Goal: Transaction & Acquisition: Purchase product/service

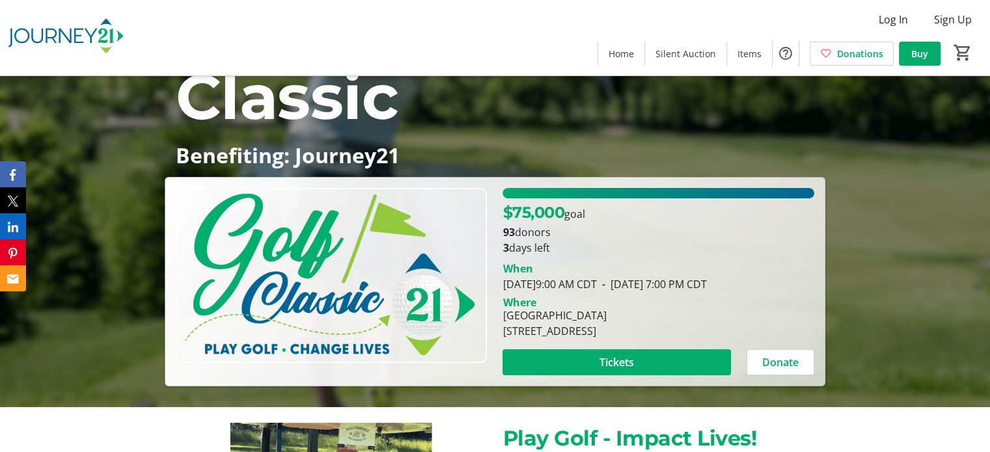
scroll to position [120, 0]
click at [643, 361] on span at bounding box center [617, 362] width 228 height 31
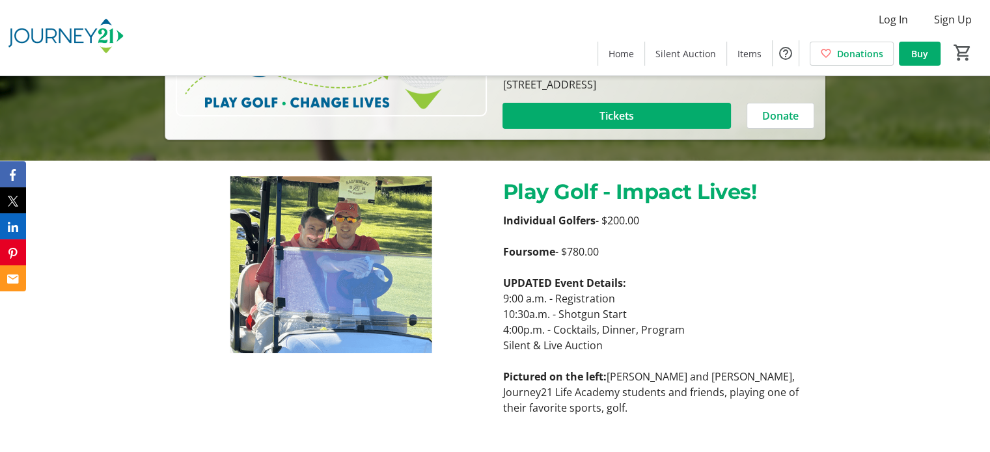
scroll to position [367, 0]
